Goal: Task Accomplishment & Management: Use online tool/utility

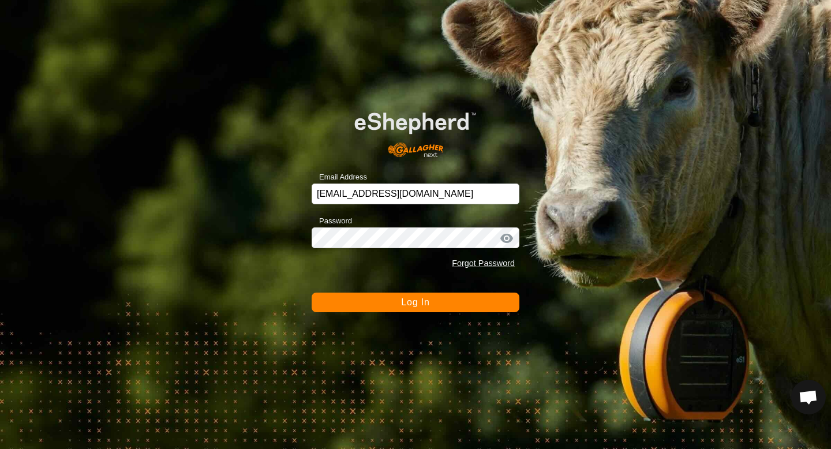
click at [325, 299] on button "Log In" at bounding box center [416, 303] width 208 height 20
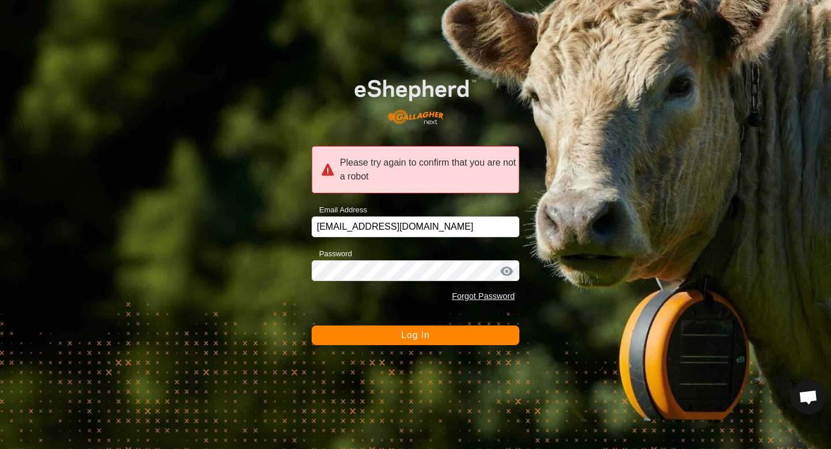
click at [391, 340] on button "Log In" at bounding box center [416, 336] width 208 height 20
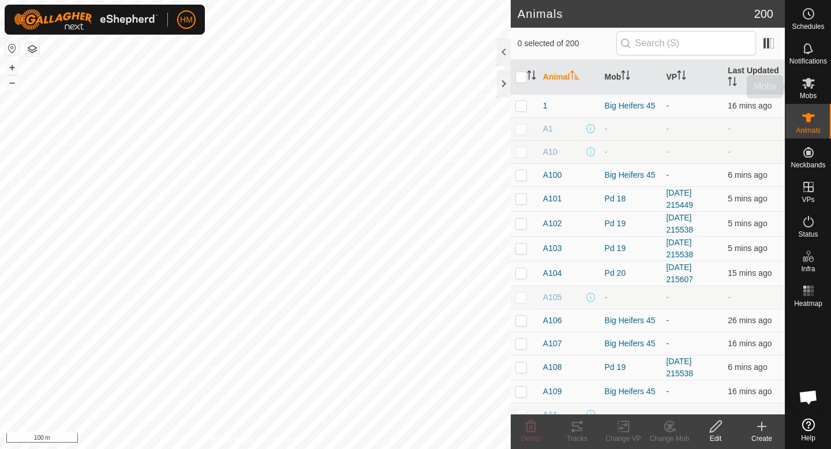
scroll to position [1069, 0]
click at [808, 86] on icon at bounding box center [809, 83] width 13 height 11
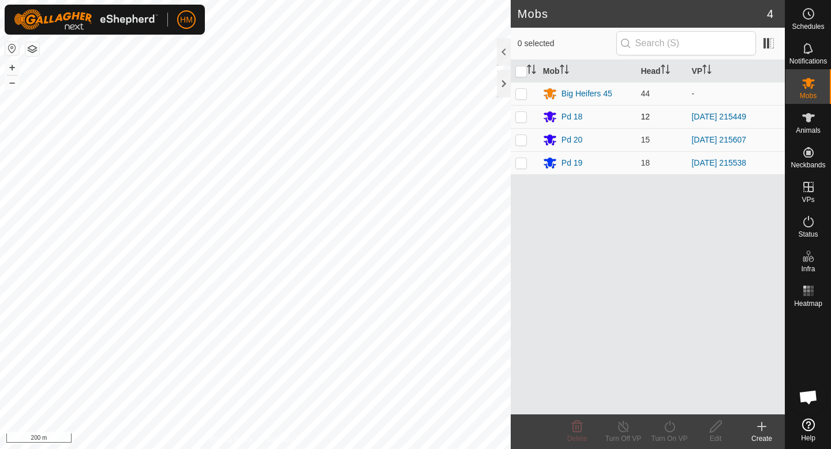
click at [521, 119] on p-checkbox at bounding box center [522, 116] width 12 height 9
checkbox input "true"
click at [672, 437] on div "Turn On VP" at bounding box center [670, 439] width 46 height 10
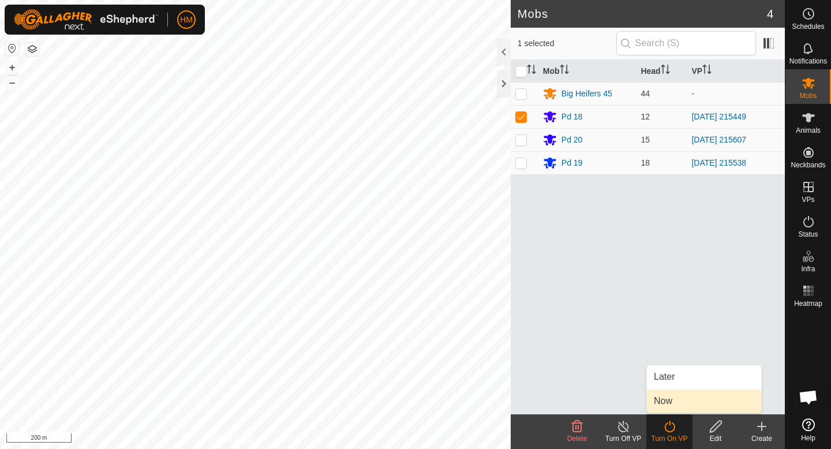
click at [672, 404] on link "Now" at bounding box center [704, 401] width 114 height 23
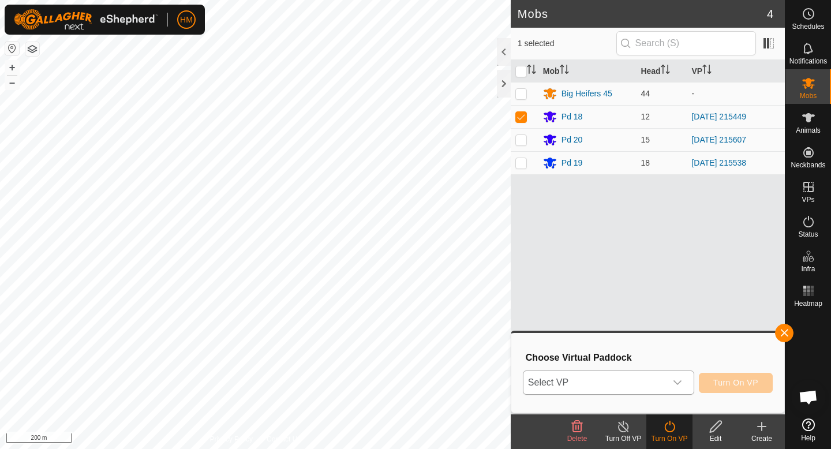
click at [666, 377] on div "dropdown trigger" at bounding box center [677, 382] width 23 height 23
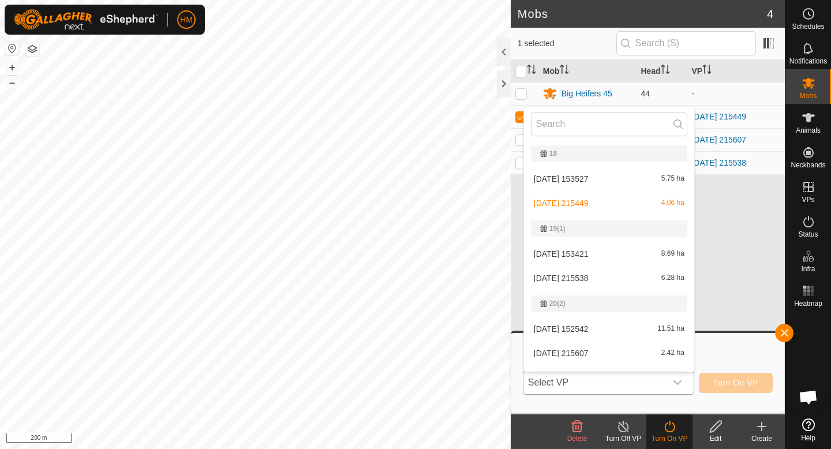
click at [579, 181] on li "[DATE] 153527 5.75 ha" at bounding box center [609, 178] width 170 height 23
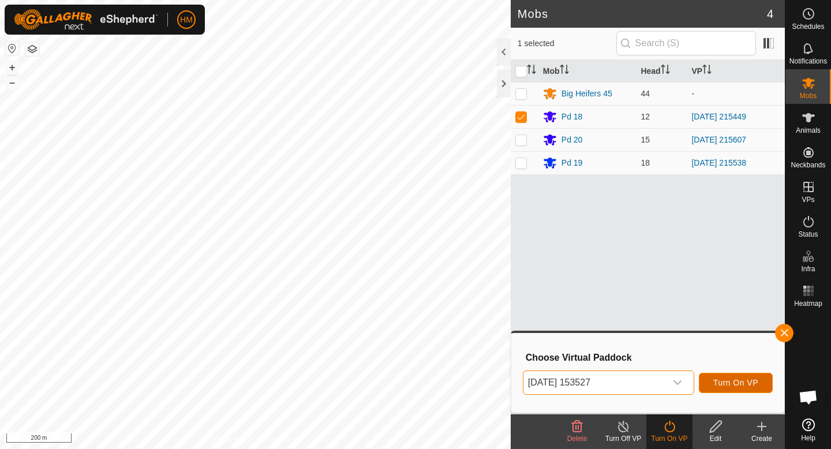
click at [753, 378] on span "Turn On VP" at bounding box center [736, 382] width 45 height 9
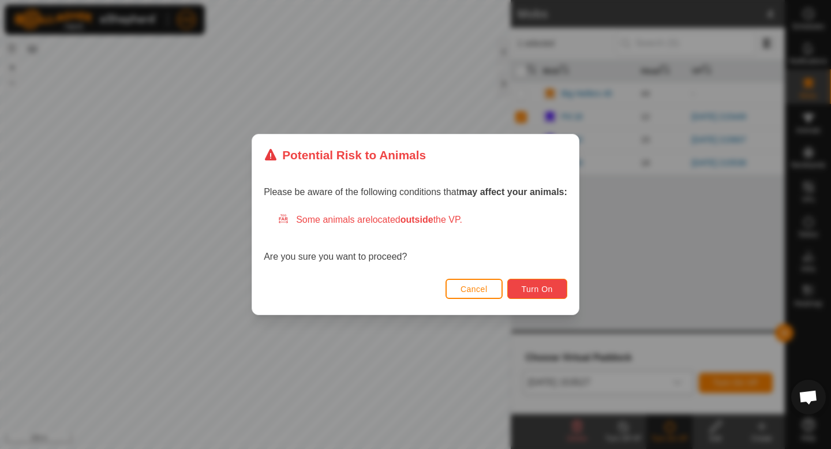
click at [535, 283] on button "Turn On" at bounding box center [538, 289] width 60 height 20
